Goal: Check status: Check status

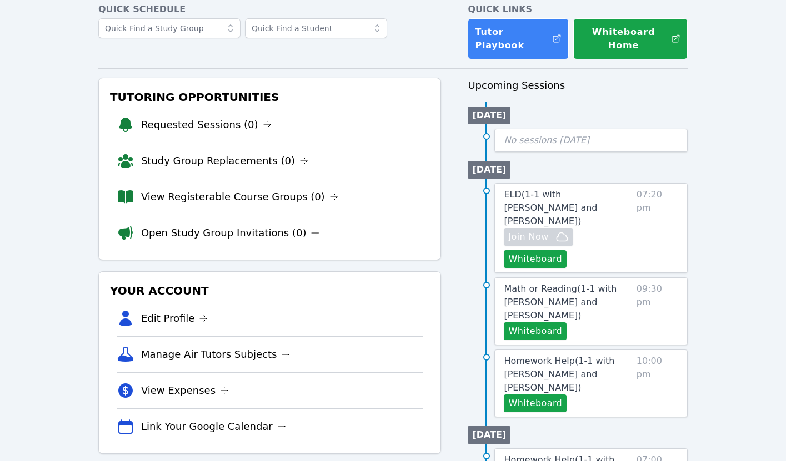
scroll to position [240, 0]
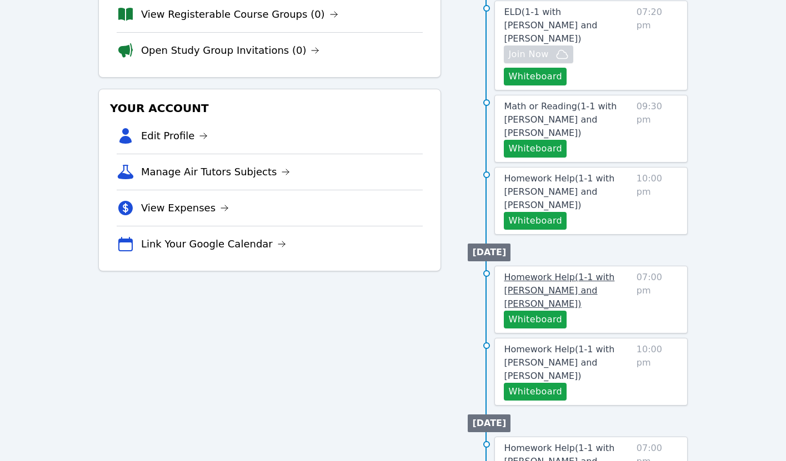
click at [532, 272] on span "Homework Help ( 1-1 with [PERSON_NAME] and [PERSON_NAME] )" at bounding box center [559, 290] width 111 height 37
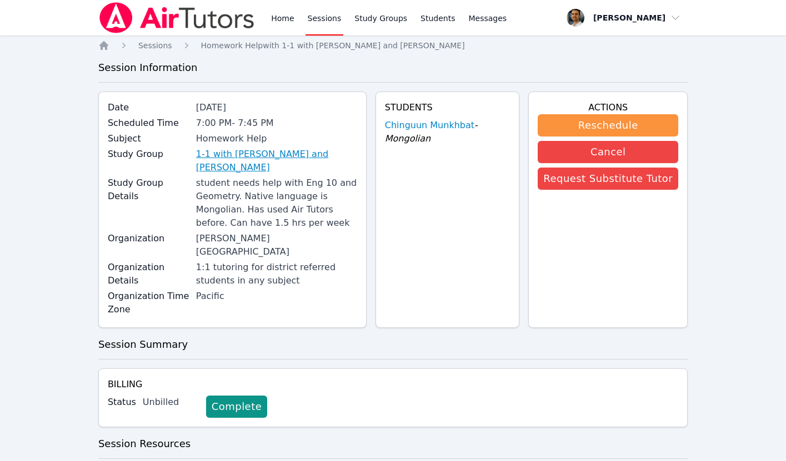
click at [273, 155] on link "1-1 with [PERSON_NAME] and [PERSON_NAME]" at bounding box center [276, 161] width 161 height 27
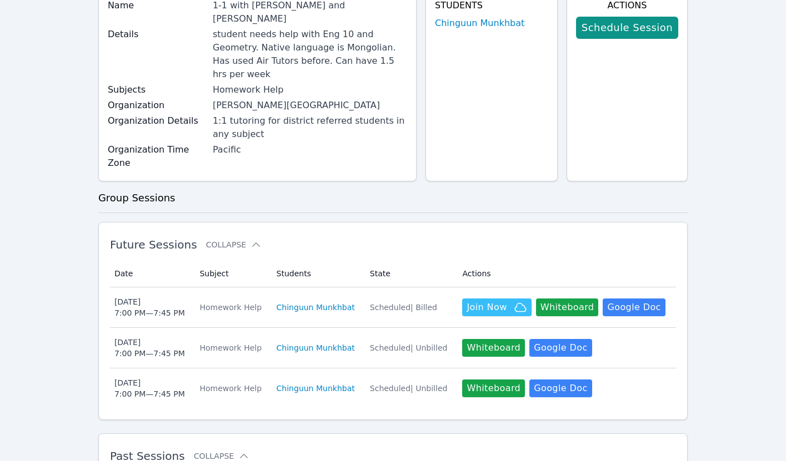
scroll to position [147, 0]
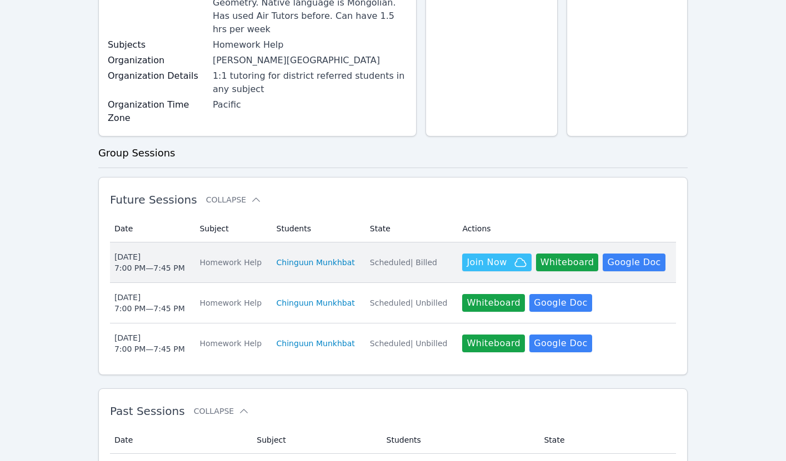
click at [164, 252] on div "[DATE] 7:00 PM — 7:45 PM" at bounding box center [149, 263] width 71 height 22
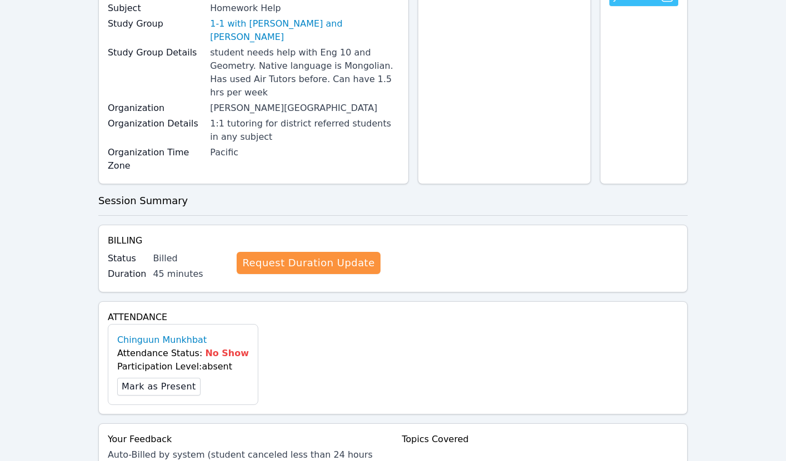
scroll to position [166, 0]
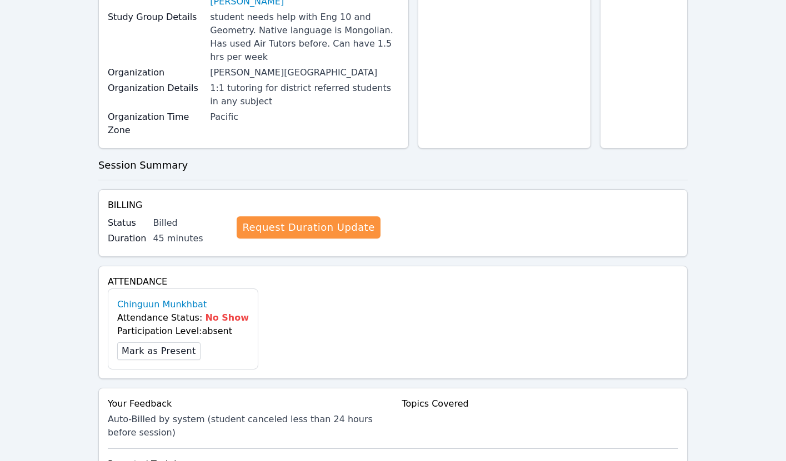
click at [208, 313] on span "No Show" at bounding box center [227, 318] width 44 height 11
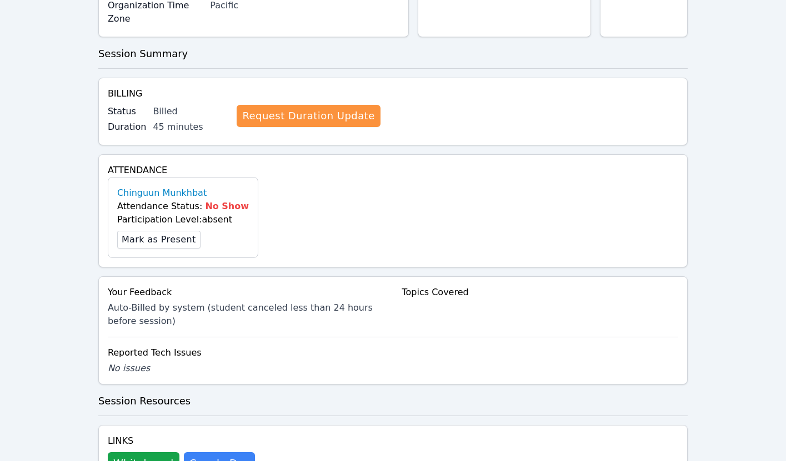
scroll to position [369, 0]
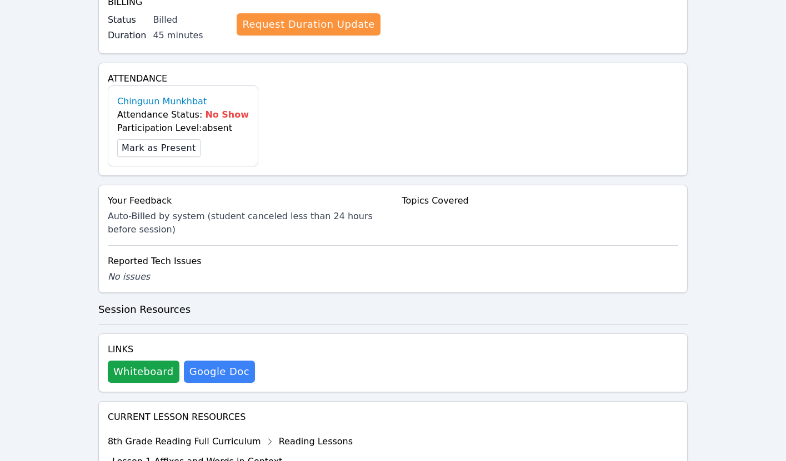
click at [192, 210] on div "Auto-Billed by system (student canceled less than 24 hours before session)" at bounding box center [246, 223] width 277 height 27
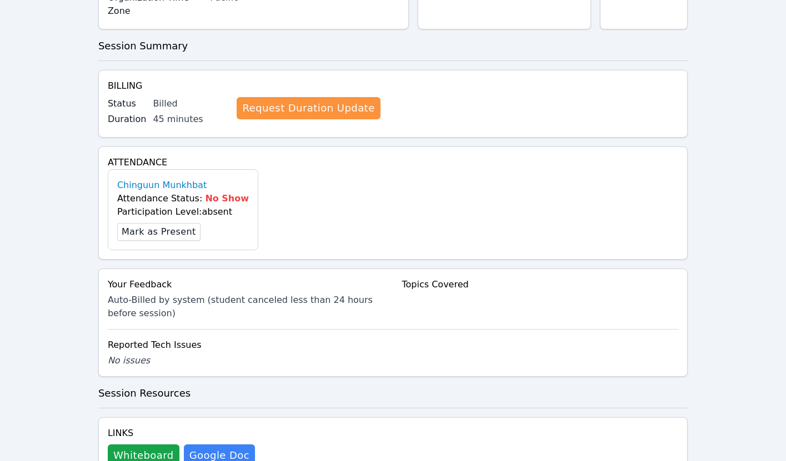
scroll to position [0, 0]
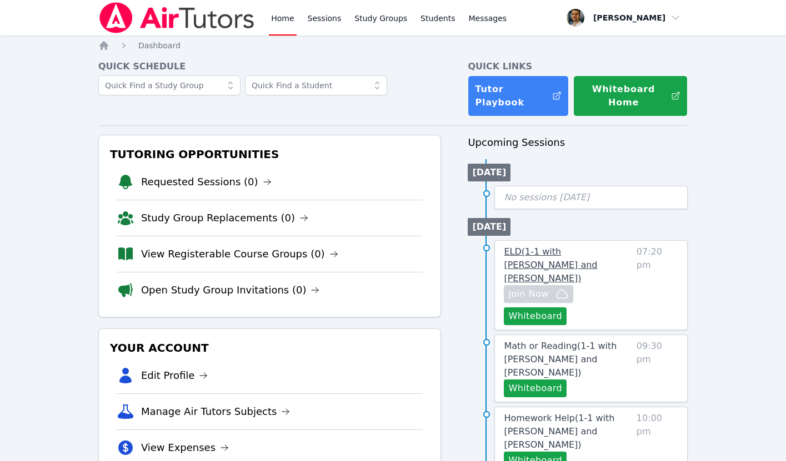
click at [535, 264] on span "ELD ( 1-1 with Said Merzhoev and Thomas Baran )" at bounding box center [550, 265] width 93 height 37
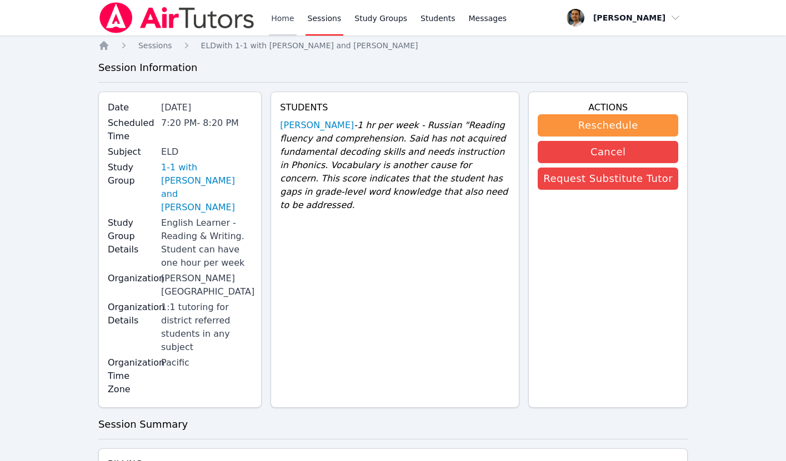
click at [282, 21] on link "Home" at bounding box center [282, 18] width 27 height 36
